Goal: Find specific page/section: Find specific page/section

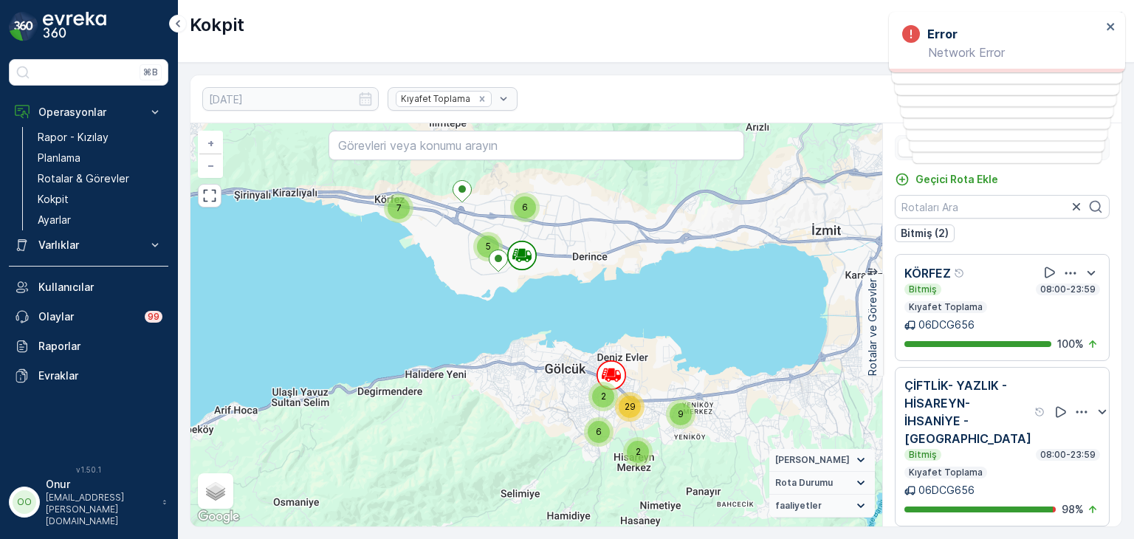
scroll to position [11, 0]
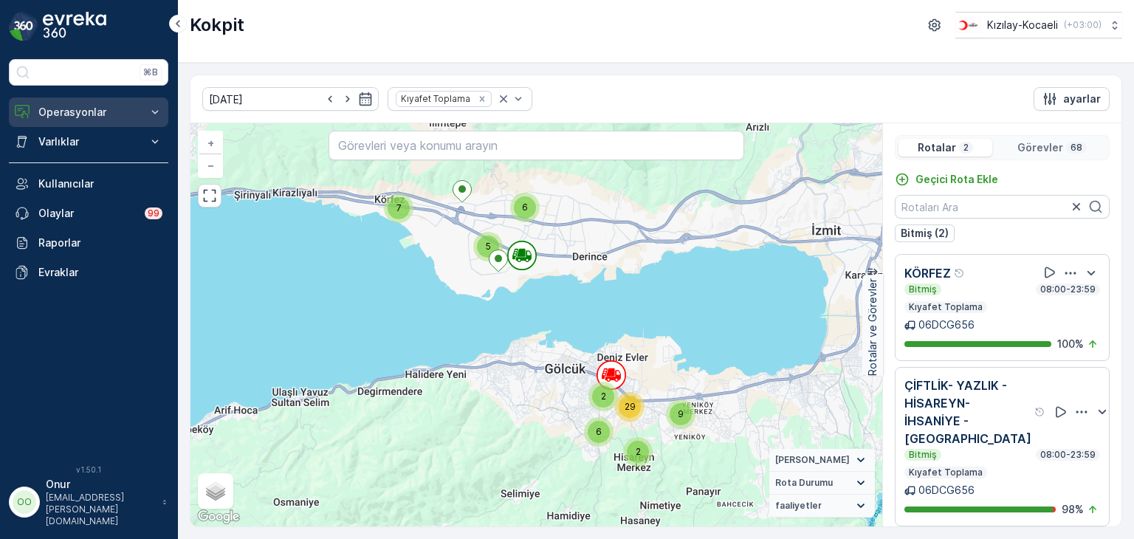
click at [66, 115] on p "Operasyonlar" at bounding box center [88, 112] width 100 height 15
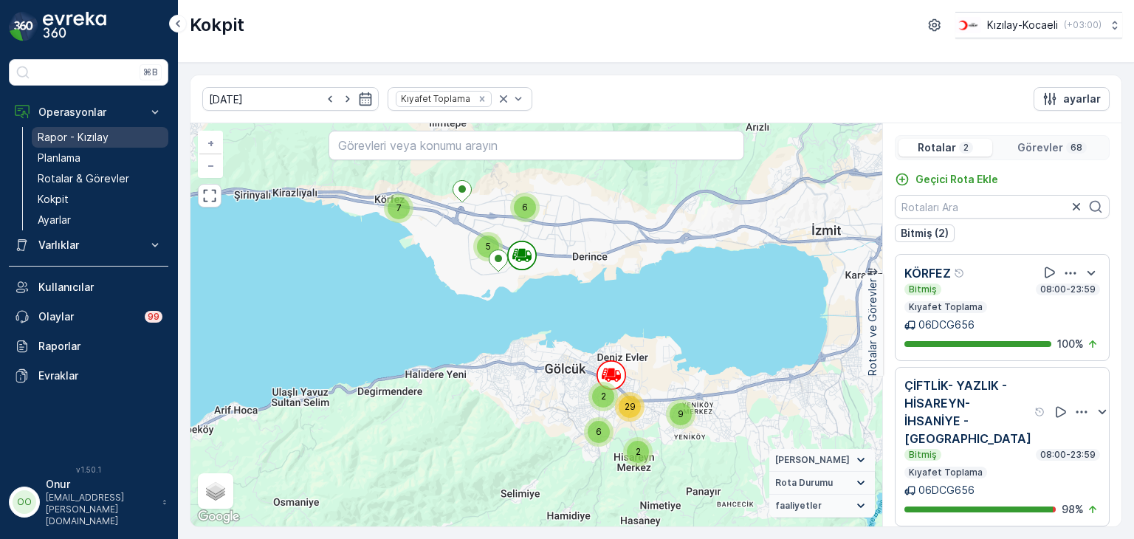
click at [93, 138] on p "Rapor - Kızılay" at bounding box center [73, 137] width 71 height 15
